Goal: Task Accomplishment & Management: Use online tool/utility

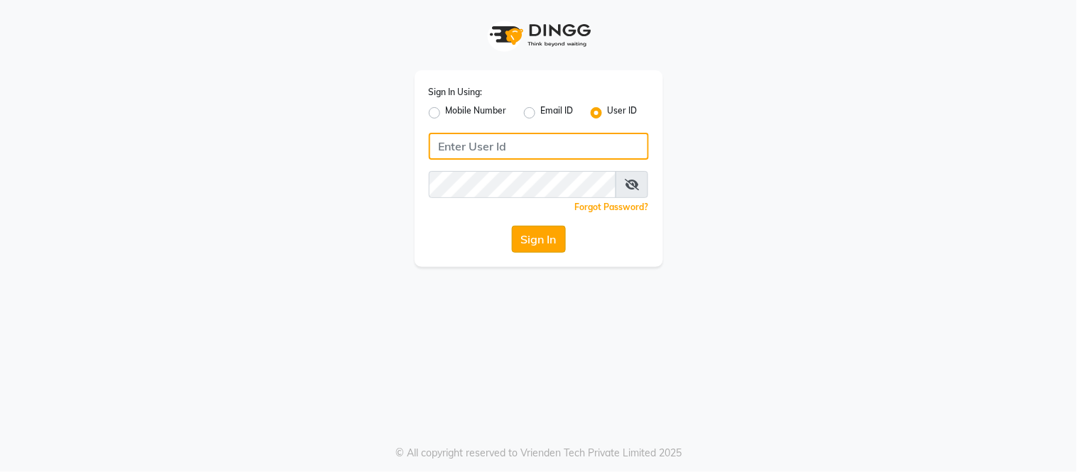
type input "tress & beyond"
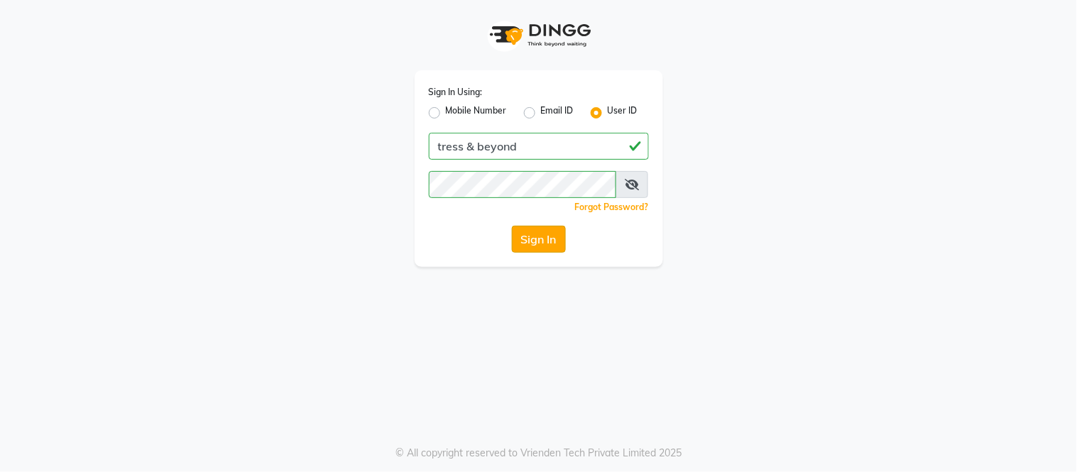
click at [548, 237] on button "Sign In" at bounding box center [539, 239] width 54 height 27
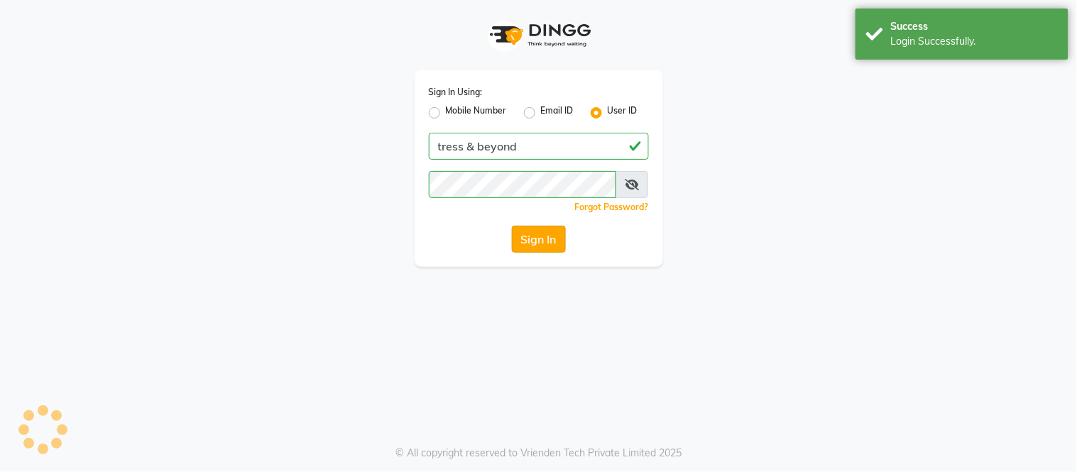
select select "4368"
select select "service"
